Goal: Task Accomplishment & Management: Use online tool/utility

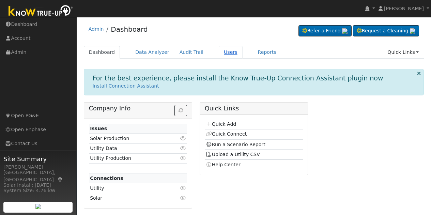
click at [219, 53] on link "Users" at bounding box center [231, 52] width 24 height 13
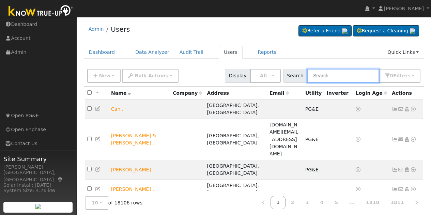
click at [345, 71] on input "text" at bounding box center [343, 76] width 72 height 14
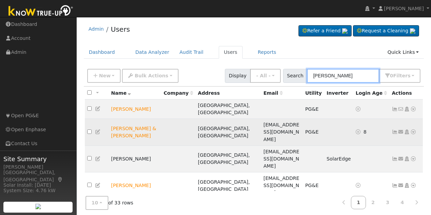
type input "armando"
click at [414, 130] on icon at bounding box center [413, 132] width 6 height 5
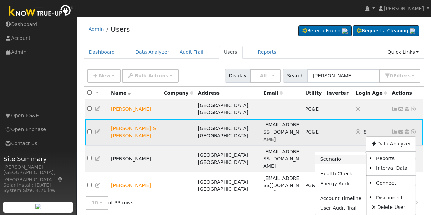
click at [346, 155] on link "Scenario" at bounding box center [341, 160] width 51 height 10
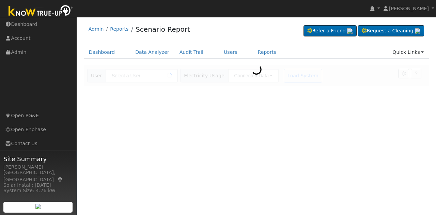
type input "[PERSON_NAME] & [PERSON_NAME]"
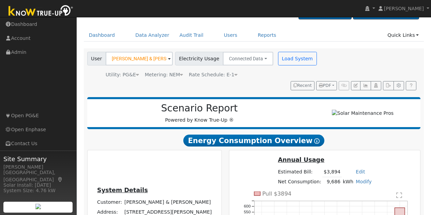
scroll to position [17, 0]
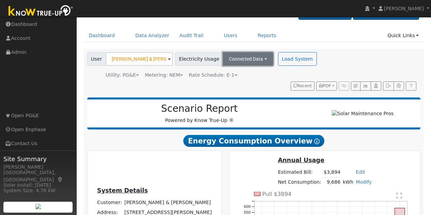
click at [257, 61] on button "Connected Data" at bounding box center [248, 59] width 50 height 14
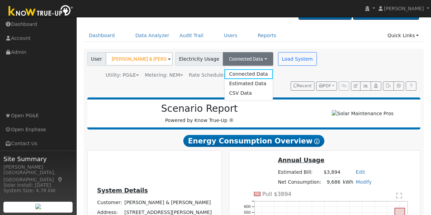
click at [264, 108] on h2 "Scenario Report" at bounding box center [199, 109] width 211 height 12
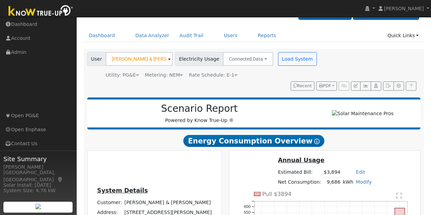
click at [220, 71] on div "Utility: PG&E Pacific Gas & Electric Metering: NEM NEM NEM NBT Rate Schedule: E…" at bounding box center [203, 74] width 234 height 10
click at [220, 75] on span "Rate Schedule: E-1" at bounding box center [213, 74] width 49 height 5
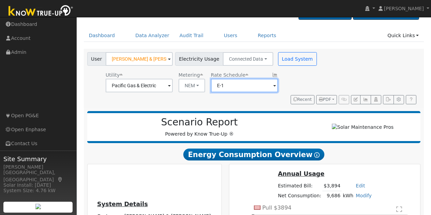
click at [247, 85] on input "E-1" at bounding box center [244, 86] width 67 height 14
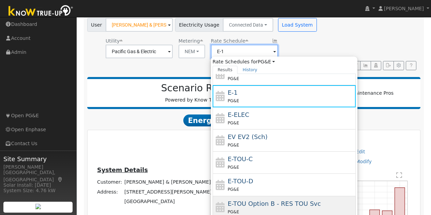
scroll to position [85, 0]
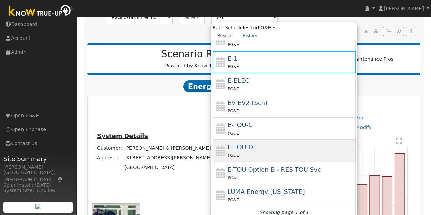
click at [246, 149] on span "E-TOU-D" at bounding box center [241, 146] width 26 height 7
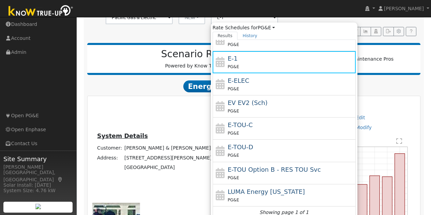
type input "E-TOU-D"
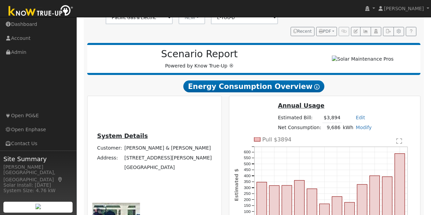
scroll to position [51, 0]
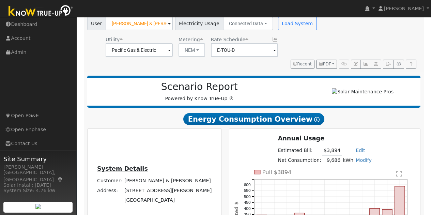
click at [262, 56] on div "User Cesar Acevedo & Jose Armando Aguirre Account Default Account Default Accou…" at bounding box center [253, 41] width 334 height 55
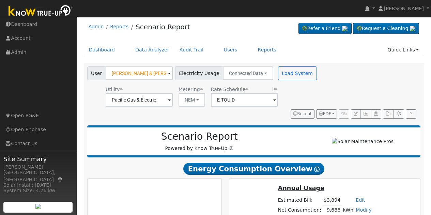
scroll to position [0, 0]
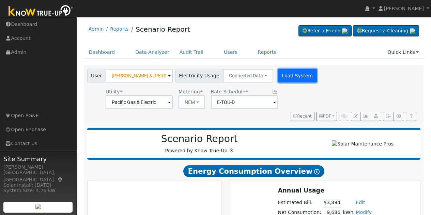
click at [285, 76] on button "Load System" at bounding box center [297, 76] width 39 height 14
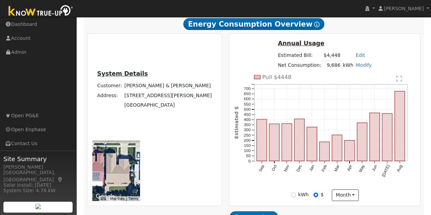
scroll to position [153, 0]
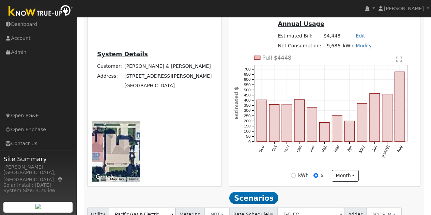
type input "100"
type input "110"
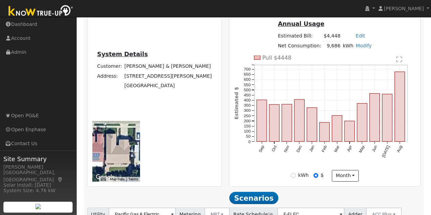
type input "110"
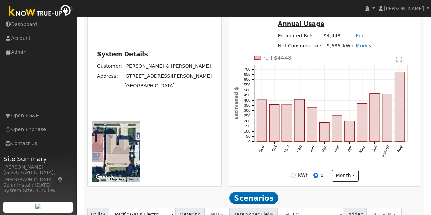
type input "11"
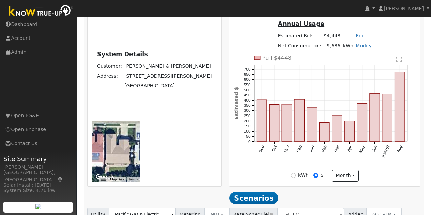
type input "12"
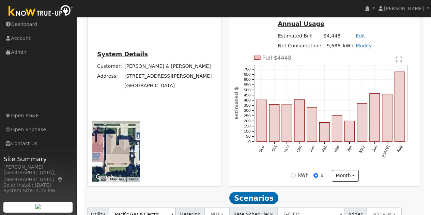
type input "122"
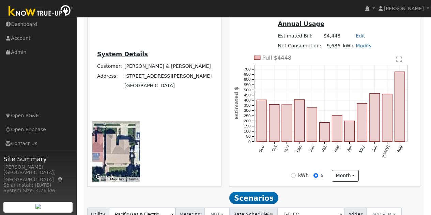
type input "20"
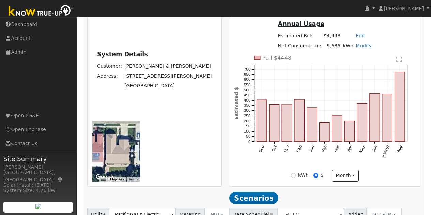
type input "15"
type input "20"
type input "30"
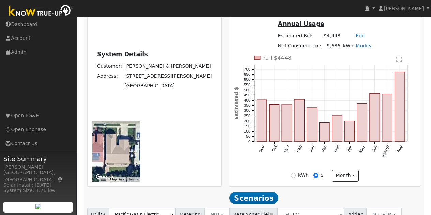
type input "20"
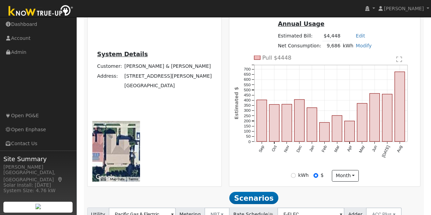
type input "30"
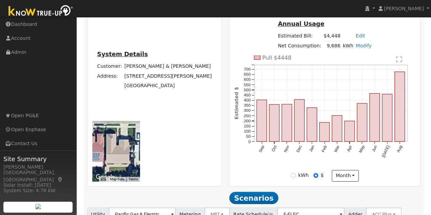
type input "13.5"
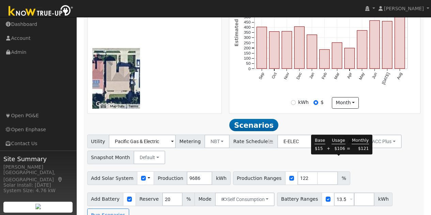
scroll to position [237, 0]
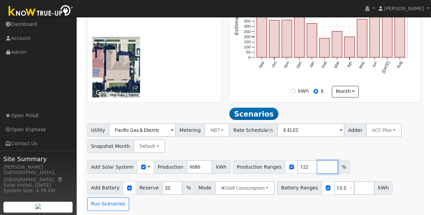
click at [318, 160] on input "number" at bounding box center [328, 167] width 20 height 14
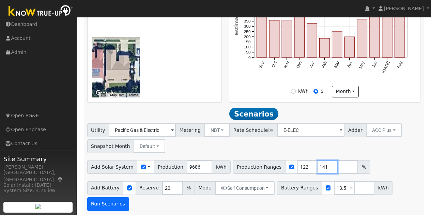
type input "141"
click at [106, 197] on button "Run Scenarios" at bounding box center [108, 204] width 42 height 14
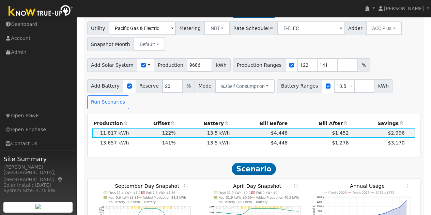
scroll to position [339, 0]
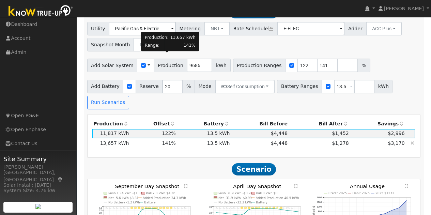
click at [165, 140] on span "141%" at bounding box center [169, 142] width 14 height 5
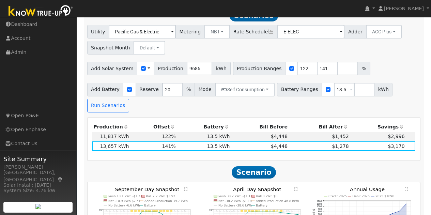
scroll to position [335, 0]
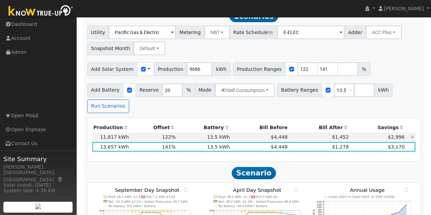
click at [181, 133] on td "13.5 kWh" at bounding box center [204, 138] width 54 height 10
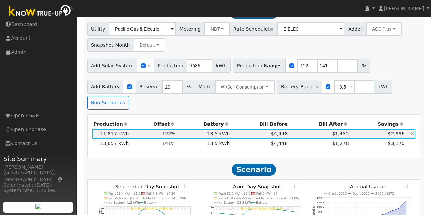
scroll to position [338, 0]
click at [195, 164] on h2 "Scenario" at bounding box center [254, 170] width 334 height 13
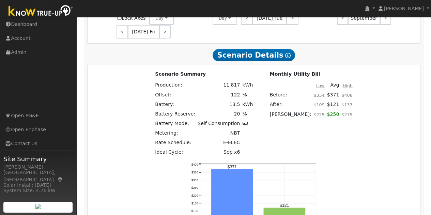
scroll to position [607, 0]
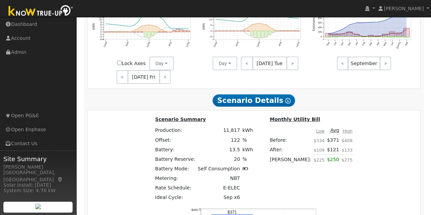
scroll to position [573, 0]
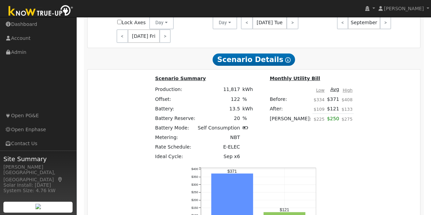
type input "$"
type input "$35,500"
type input "$10,650"
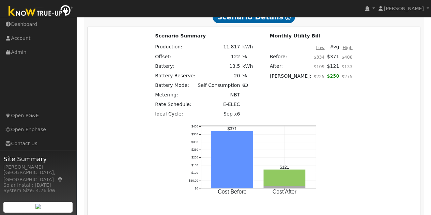
scroll to position [618, 0]
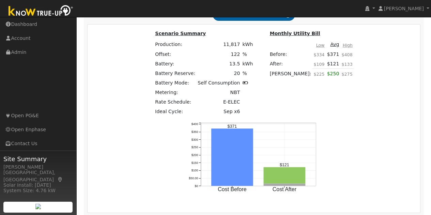
type input "$35,400"
type input "$10,620"
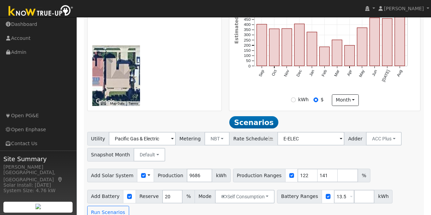
scroll to position [209, 0]
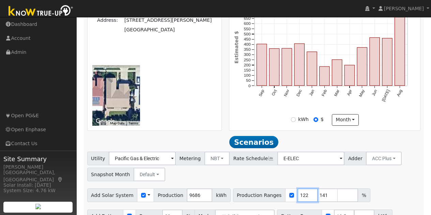
click at [298, 188] on input "122" at bounding box center [308, 195] width 20 height 14
type input "141"
click at [298, 188] on input "141" at bounding box center [308, 195] width 20 height 14
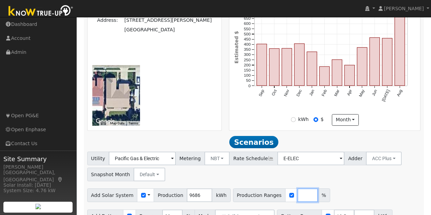
click at [298, 188] on input "number" at bounding box center [308, 195] width 20 height 14
type input "141.63"
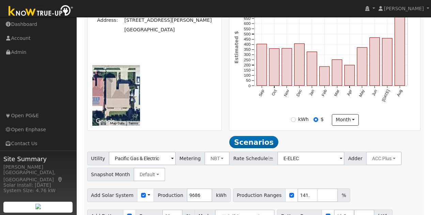
click at [388, 152] on div "Utility Pacific Gas & Electric Metering NBT NEM NBT Rate Schedule E-ELEC Adder …" at bounding box center [254, 195] width 341 height 87
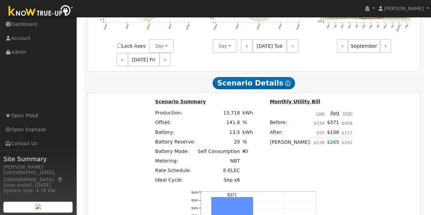
scroll to position [578, 0]
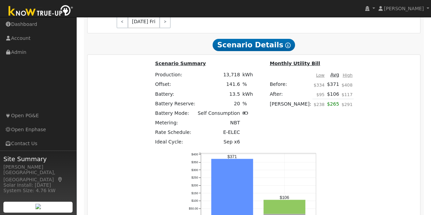
type input "$35,400"
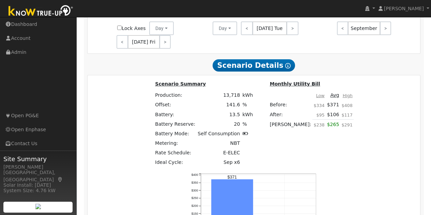
scroll to position [608, 0]
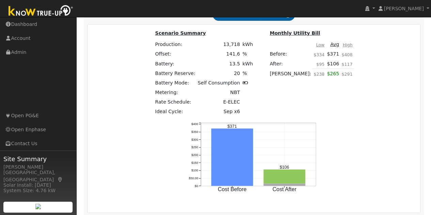
type input "8."
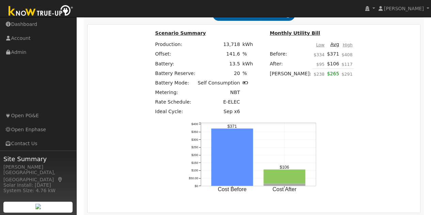
type input "8.61"
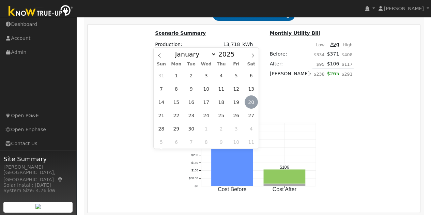
click at [248, 102] on span "20" at bounding box center [251, 101] width 13 height 13
type input "09/20/2025"
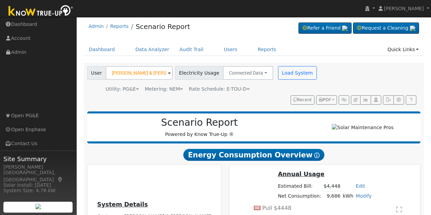
scroll to position [0, 0]
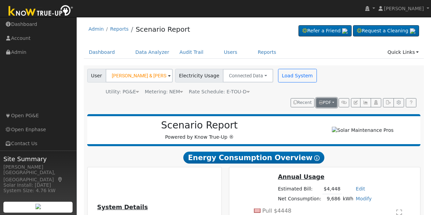
click at [329, 104] on span "PDF" at bounding box center [325, 102] width 12 height 5
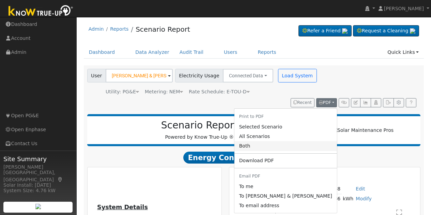
click at [284, 149] on link "Both" at bounding box center [286, 146] width 103 height 10
